Goal: Check status: Check status

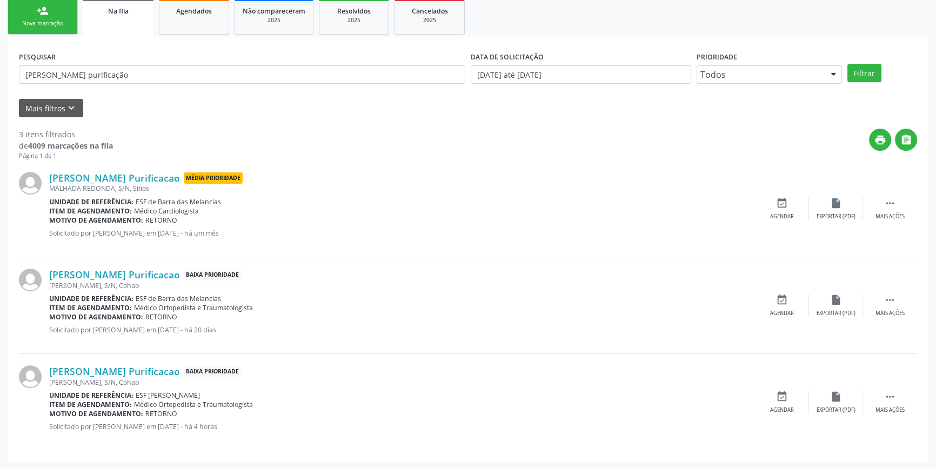
scroll to position [163, 0]
drag, startPoint x: 73, startPoint y: 76, endPoint x: 52, endPoint y: 79, distance: 20.8
click at [52, 79] on div "PESQUISAR [PERSON_NAME] purificação" at bounding box center [242, 70] width 452 height 42
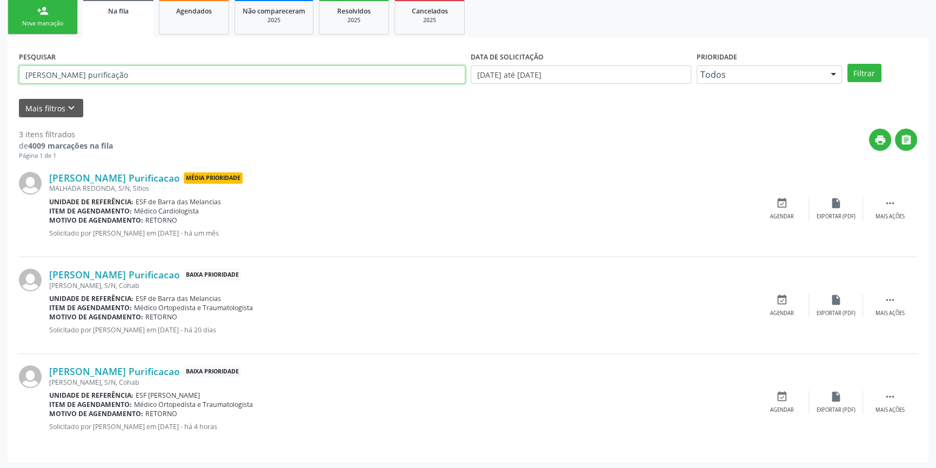
drag, startPoint x: 157, startPoint y: 71, endPoint x: 0, endPoint y: 21, distance: 164.6
click at [0, 37] on div "Acompanhamento Acompanhe a situação das marcações correntes e finalizadas Relat…" at bounding box center [468, 183] width 936 height 574
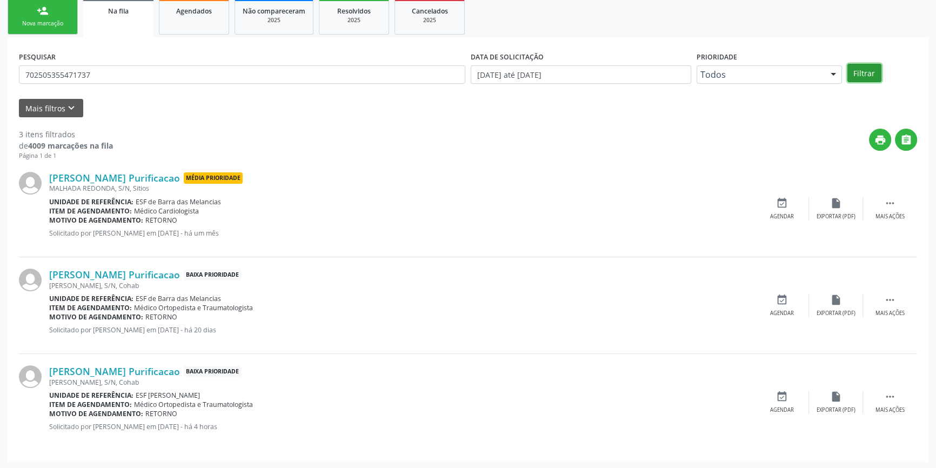
click at [873, 75] on button "Filtrar" at bounding box center [865, 73] width 34 height 18
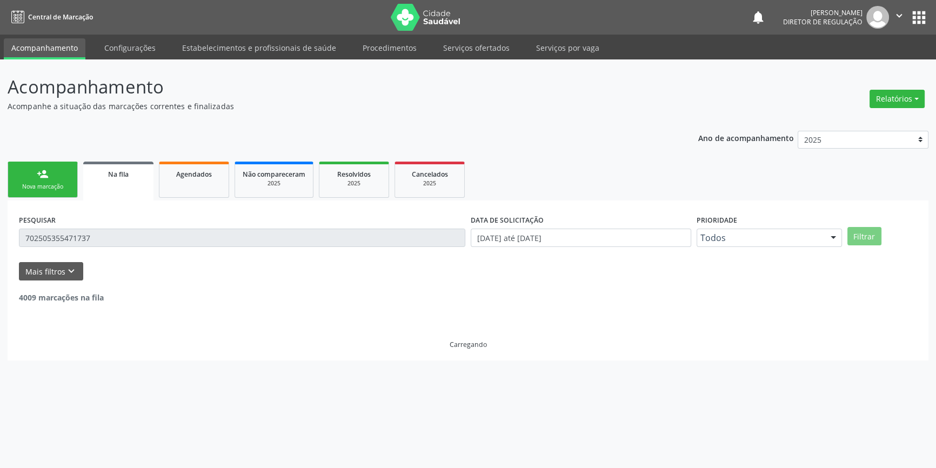
scroll to position [0, 0]
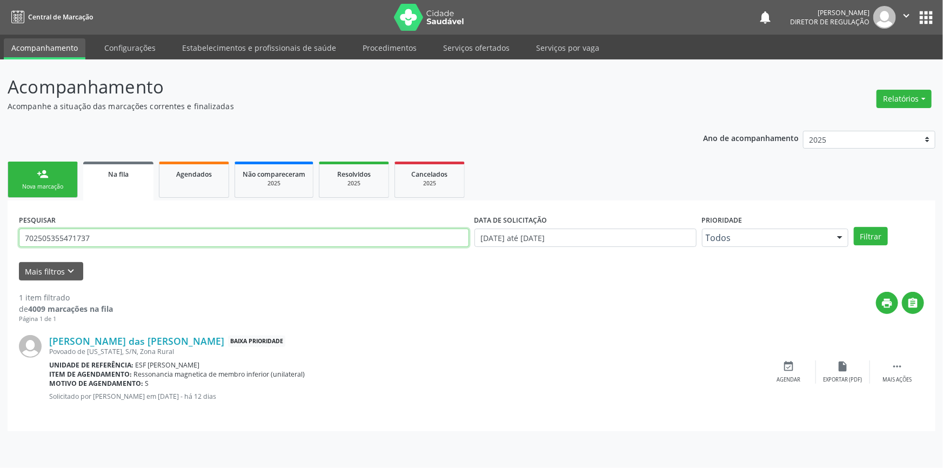
drag, startPoint x: 119, startPoint y: 239, endPoint x: 0, endPoint y: 230, distance: 119.3
click at [0, 230] on div "Acompanhamento Acompanhe a situação das marcações correntes e finalizadas Relat…" at bounding box center [471, 263] width 943 height 409
type input "MARIA APARECIDA"
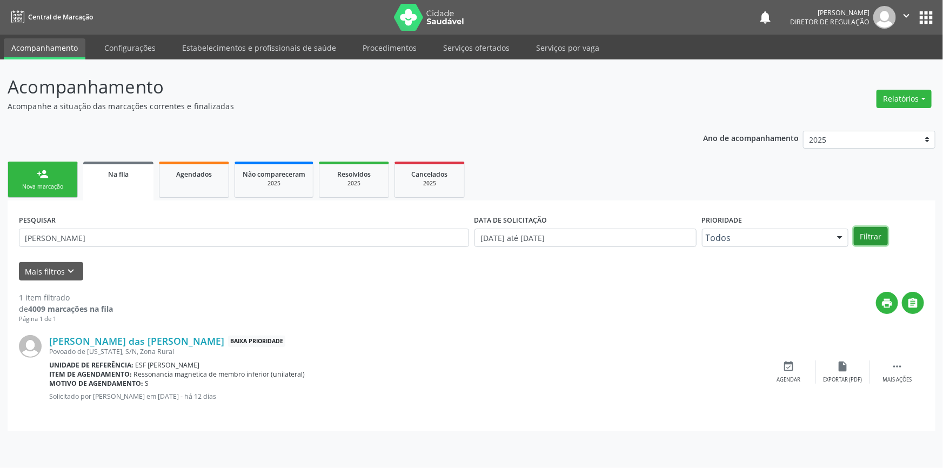
click at [875, 235] on button "Filtrar" at bounding box center [871, 236] width 34 height 18
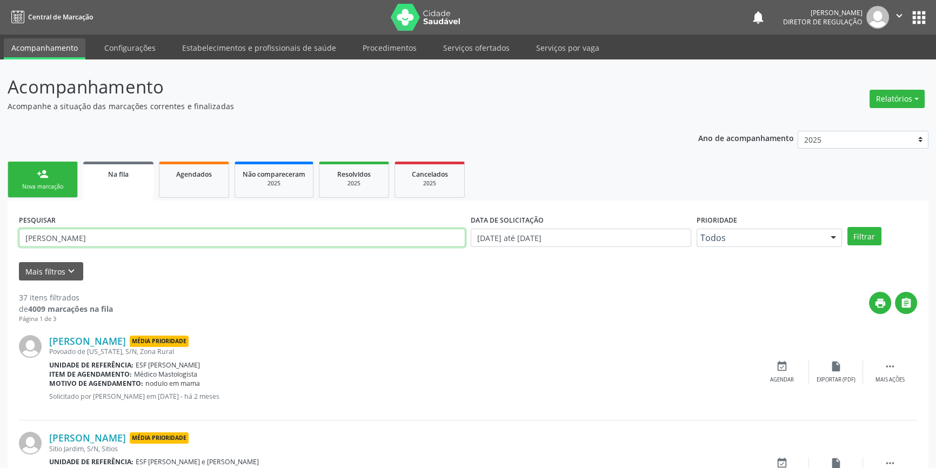
drag, startPoint x: 114, startPoint y: 238, endPoint x: 0, endPoint y: 270, distance: 118.3
type input "maria aparecida d"
click at [868, 230] on button "Filtrar" at bounding box center [865, 236] width 34 height 18
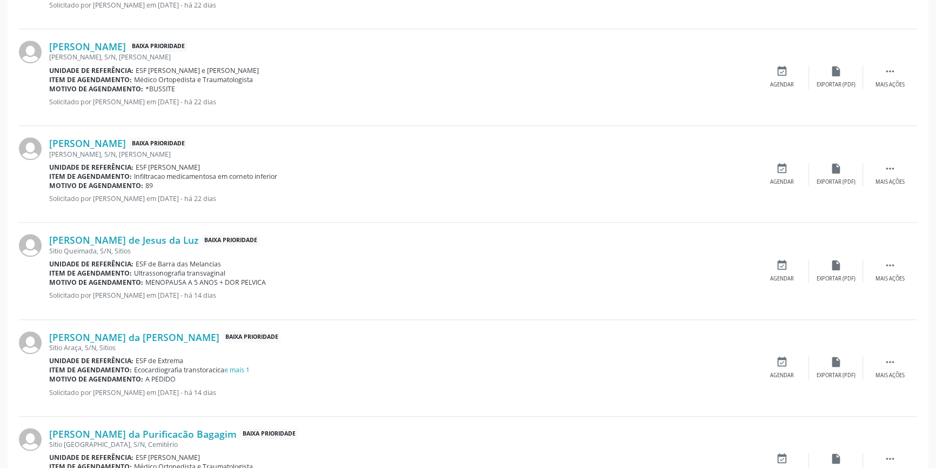
scroll to position [1356, 0]
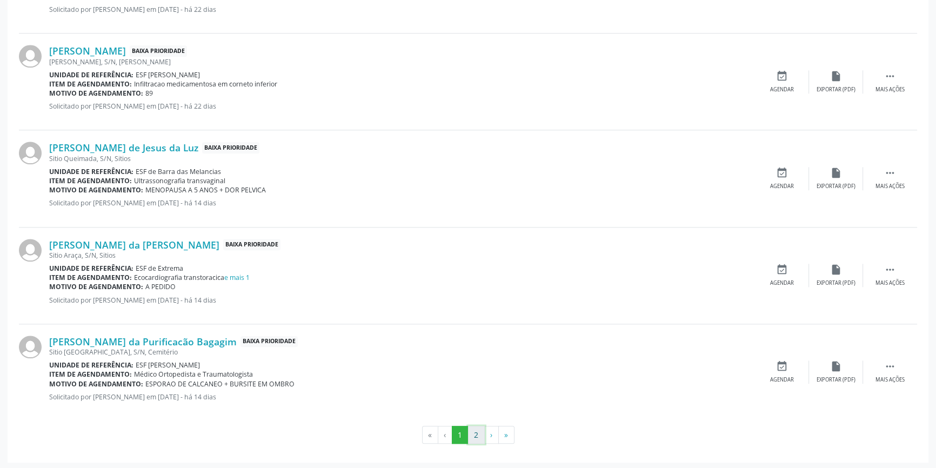
click at [476, 437] on button "2" at bounding box center [476, 435] width 17 height 18
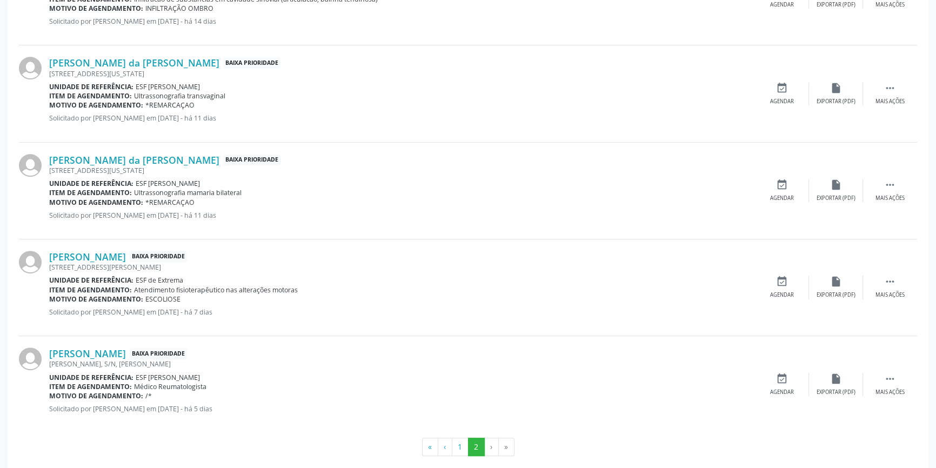
scroll to position [485, 0]
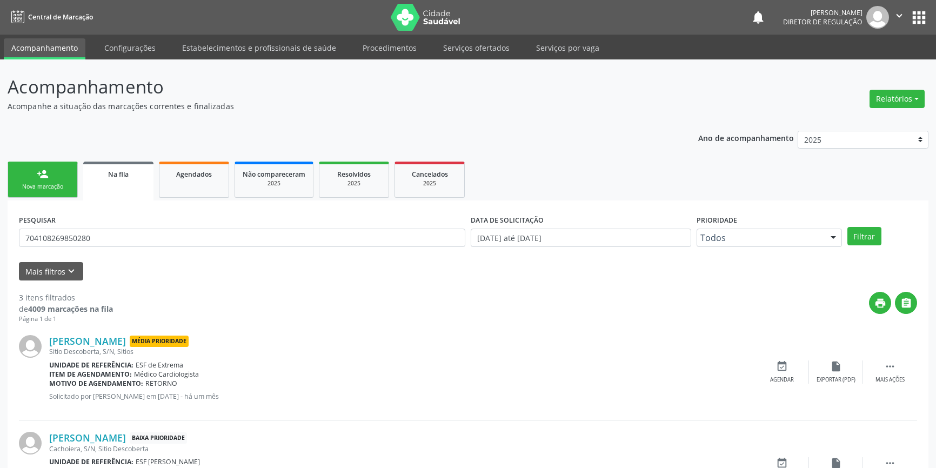
scroll to position [163, 0]
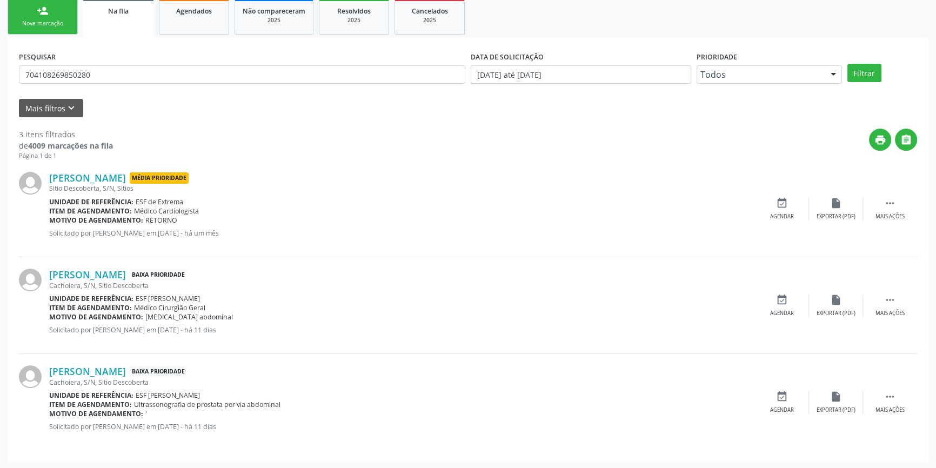
click at [0, 67] on div "Acompanhamento Acompanhe a situação das marcações correntes e finalizadas Relat…" at bounding box center [468, 183] width 936 height 574
type input "rogelio"
click at [602, 86] on div "DATA DE SOLICITAÇÃO [DATE] até [DATE]" at bounding box center [581, 70] width 226 height 42
click at [601, 85] on div "DATA DE SOLICITAÇÃO [DATE] até [DATE]" at bounding box center [581, 70] width 226 height 42
click at [601, 82] on body "Central de Marcação notifications [PERSON_NAME] Diretor de regulação  Configur…" at bounding box center [468, 71] width 936 height 468
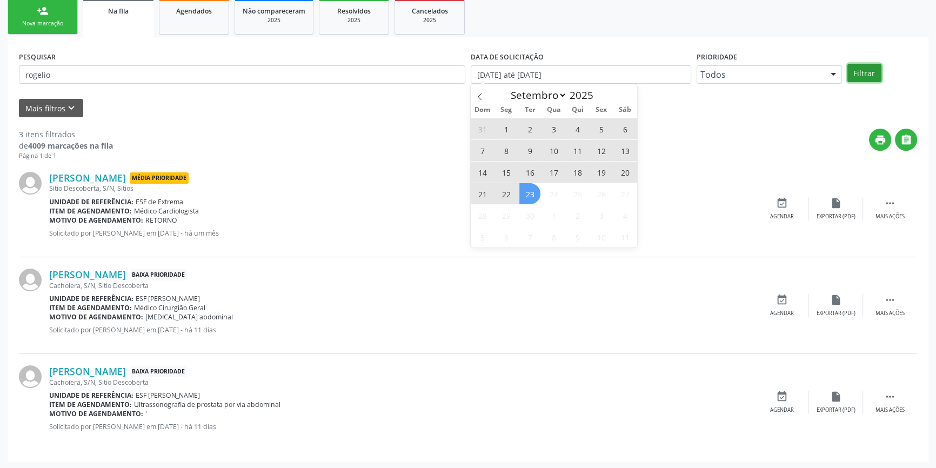
click at [857, 76] on button "Filtrar" at bounding box center [865, 73] width 34 height 18
